Goal: Task Accomplishment & Management: Manage account settings

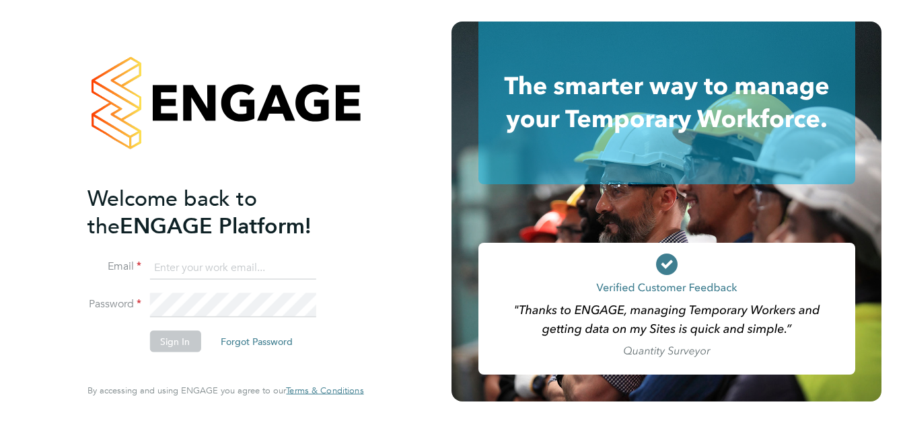
click at [218, 258] on input at bounding box center [232, 268] width 166 height 24
paste input "[EMAIL_ADDRESS][PERSON_NAME][DOMAIN_NAME]"
type input "[EMAIL_ADDRESS][PERSON_NAME][DOMAIN_NAME]"
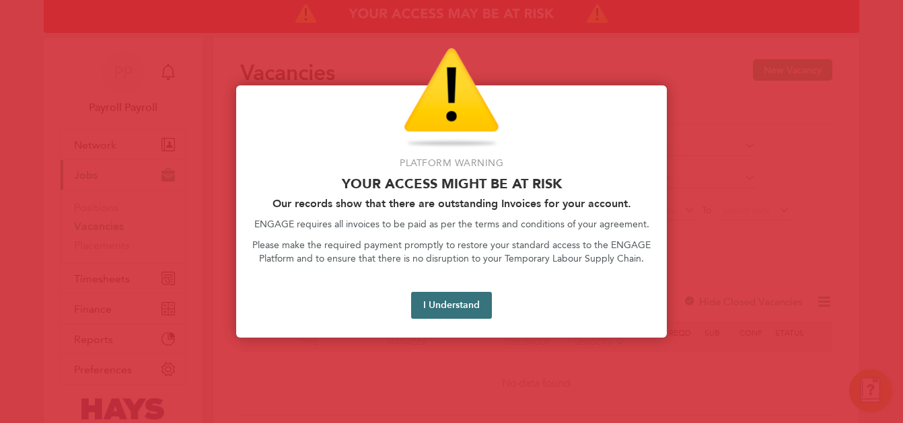
click at [465, 308] on button "I Understand" at bounding box center [451, 305] width 81 height 27
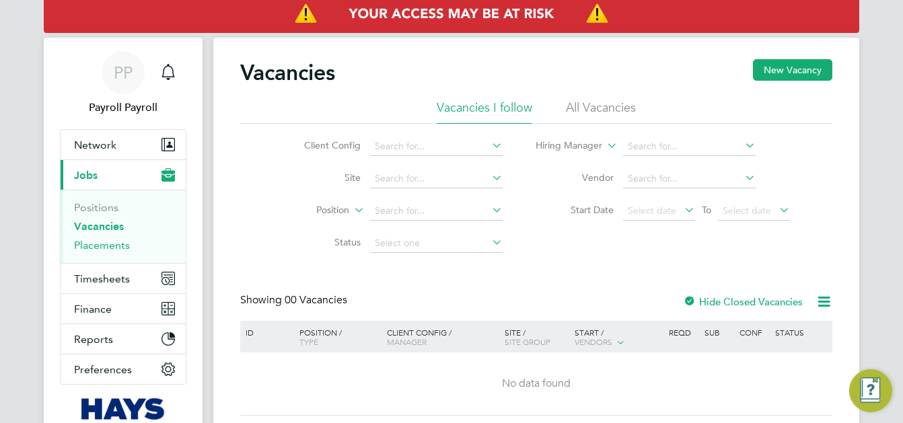
click at [98, 249] on link "Placements" at bounding box center [102, 245] width 56 height 13
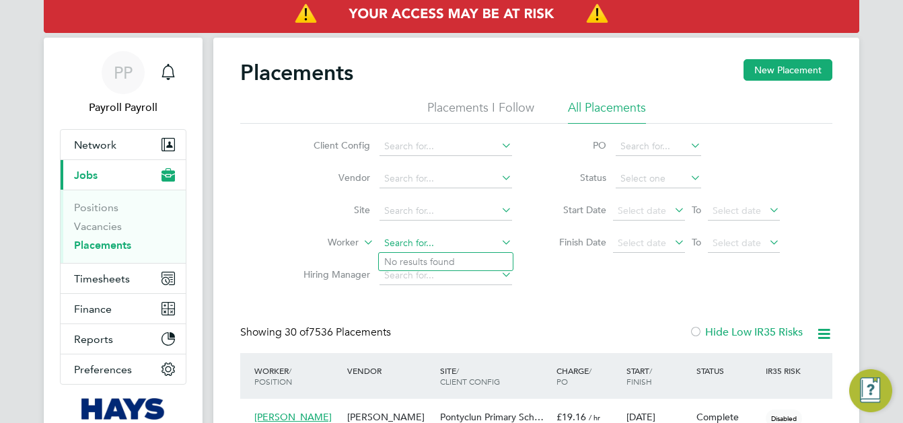
click at [415, 243] on input at bounding box center [445, 243] width 133 height 19
paste input "Jaji"
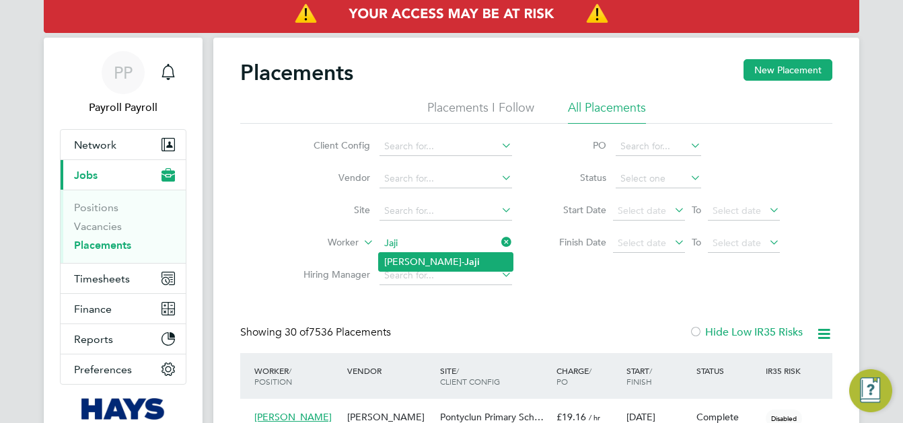
click at [437, 261] on li "Subai Thomas- Jaji" at bounding box center [446, 262] width 134 height 18
type input "[PERSON_NAME]"
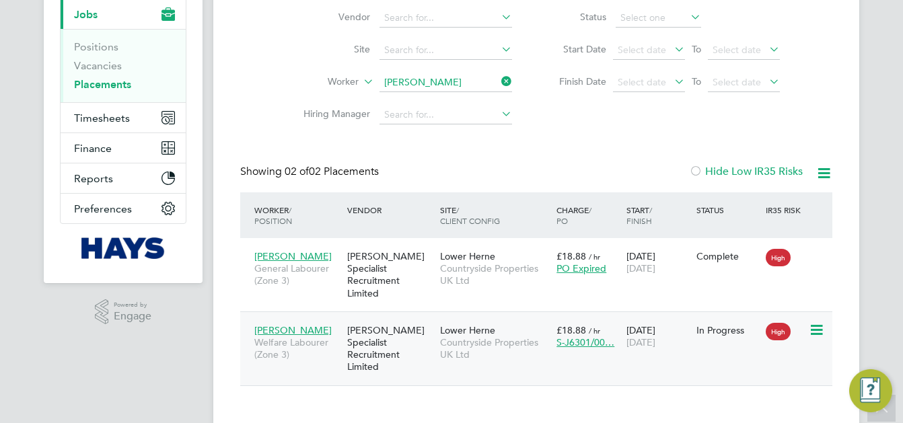
click at [326, 347] on span "Welfare Labourer (Zone 3)" at bounding box center [297, 348] width 86 height 24
click at [312, 281] on span "General Labourer (Zone 3)" at bounding box center [297, 274] width 86 height 24
click at [338, 262] on span "General Labourer (Zone 3)" at bounding box center [297, 274] width 86 height 24
click at [416, 353] on div "[PERSON_NAME] Specialist Recruitment Limited" at bounding box center [390, 349] width 93 height 63
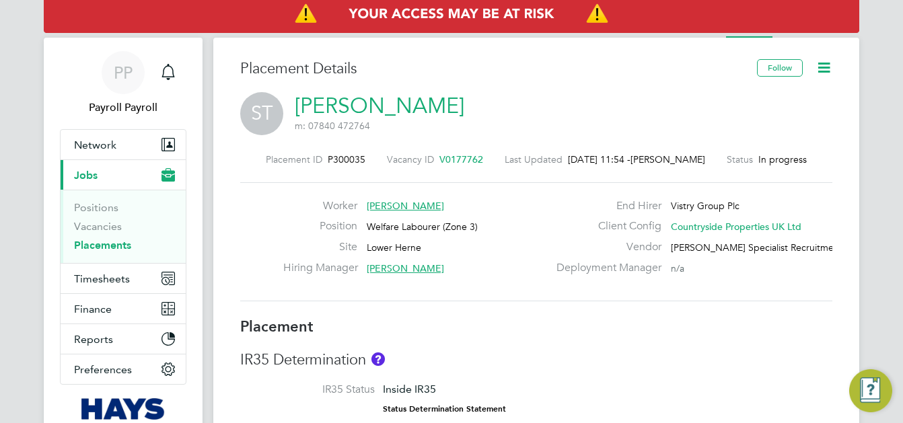
click at [318, 112] on link "[PERSON_NAME]" at bounding box center [380, 106] width 170 height 26
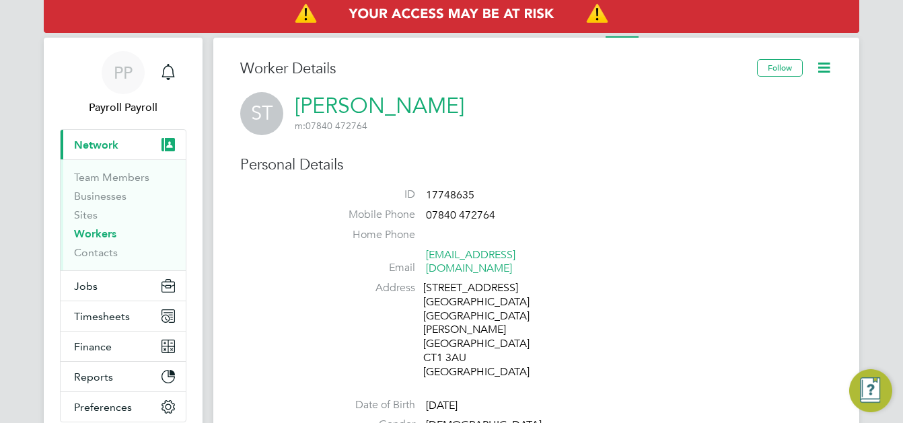
click at [323, 104] on link "Subai Thomas-Jaji" at bounding box center [380, 106] width 170 height 26
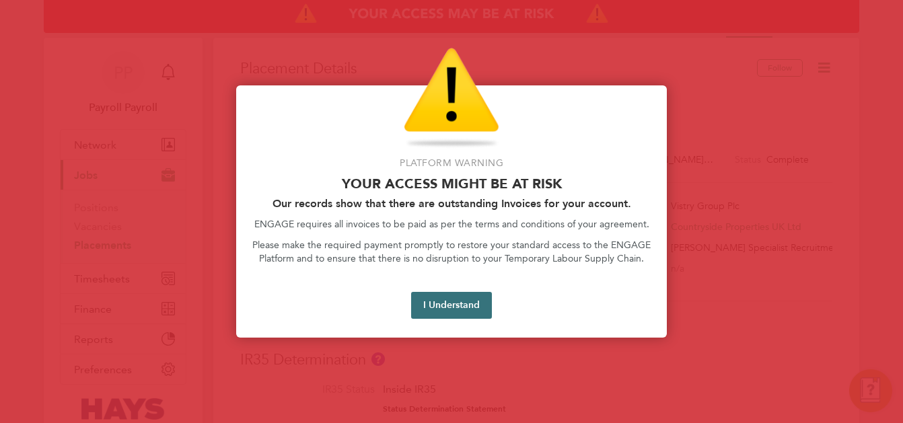
click at [447, 306] on button "I Understand" at bounding box center [451, 305] width 81 height 27
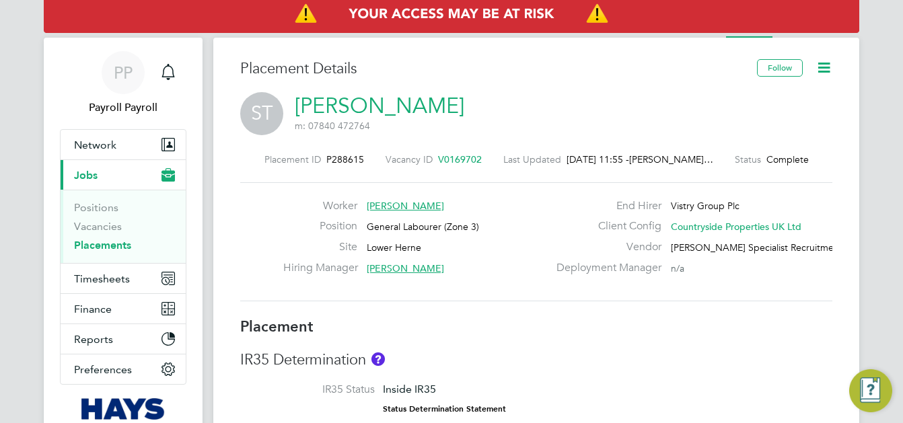
click at [347, 159] on span "P288615" at bounding box center [345, 159] width 38 height 12
drag, startPoint x: 347, startPoint y: 159, endPoint x: 476, endPoint y: 244, distance: 154.9
click at [476, 244] on div "Site Lower Herne" at bounding box center [415, 250] width 265 height 21
